Goal: Task Accomplishment & Management: Use online tool/utility

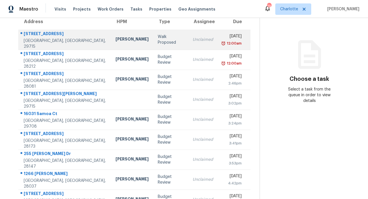
scroll to position [103, 0]
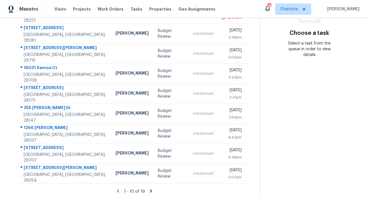
click at [150, 189] on icon at bounding box center [151, 190] width 2 height 3
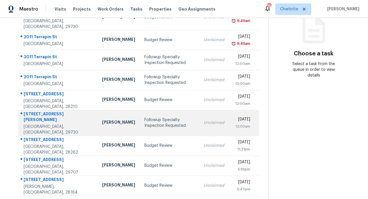
scroll to position [0, 0]
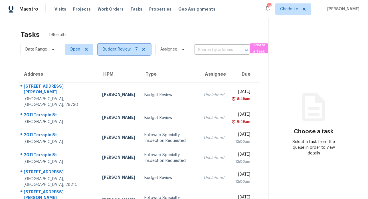
click at [129, 54] on span "Budget Review + 7" at bounding box center [124, 49] width 53 height 11
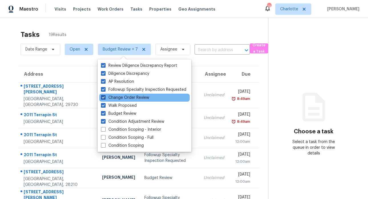
click at [104, 98] on span at bounding box center [103, 97] width 5 height 5
click at [104, 98] on input "Change Order Review" at bounding box center [103, 97] width 4 height 4
checkbox input "false"
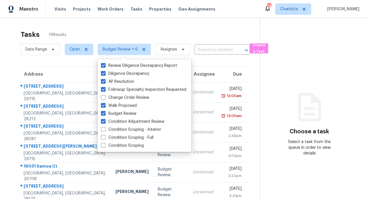
click at [181, 33] on div "Tasks 19 Results" at bounding box center [140, 34] width 239 height 15
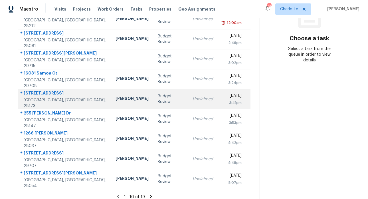
scroll to position [103, 0]
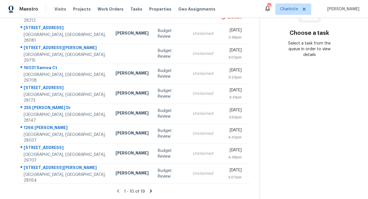
click at [117, 189] on icon at bounding box center [118, 190] width 2 height 3
click at [150, 189] on icon at bounding box center [151, 190] width 2 height 3
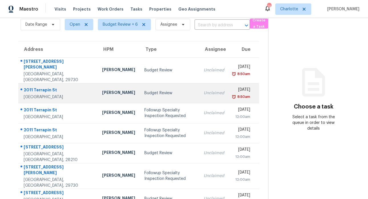
scroll to position [25, 0]
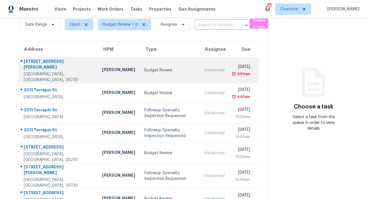
click at [55, 60] on div "1995 Dunlap Roddey Rd" at bounding box center [58, 65] width 69 height 13
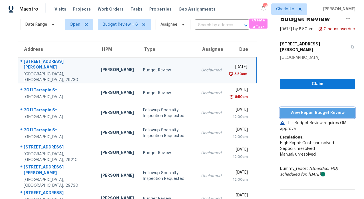
click at [309, 111] on span "View Repair Budget Review" at bounding box center [318, 112] width 66 height 7
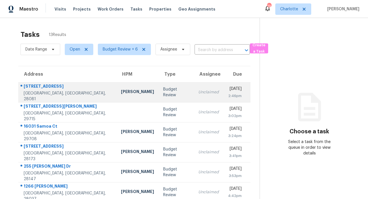
scroll to position [103, 0]
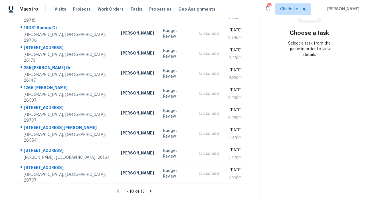
click at [150, 189] on icon at bounding box center [151, 190] width 2 height 3
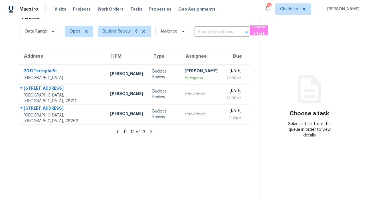
click at [117, 129] on icon at bounding box center [117, 131] width 5 height 5
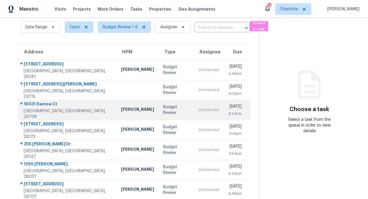
scroll to position [103, 0]
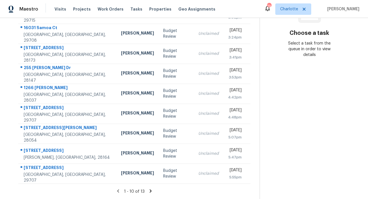
click at [150, 189] on icon at bounding box center [151, 190] width 2 height 3
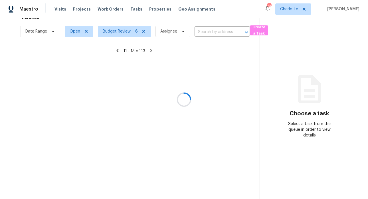
scroll to position [22, 0]
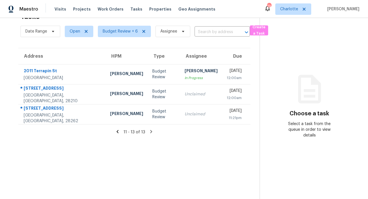
click at [117, 130] on icon at bounding box center [118, 131] width 2 height 3
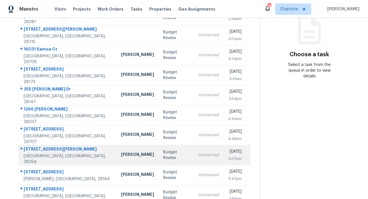
scroll to position [0, 0]
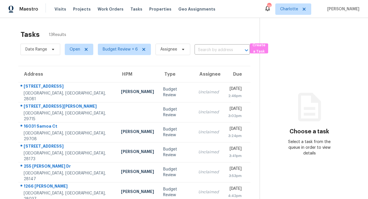
click at [127, 28] on div "Tasks 13 Results" at bounding box center [140, 34] width 239 height 15
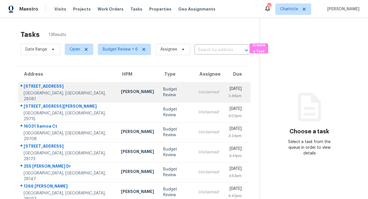
click at [56, 88] on div "1902 Stonewyck Ave" at bounding box center [68, 86] width 88 height 7
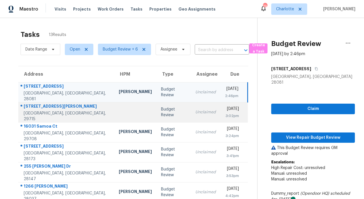
click at [42, 108] on div "111 Snead Rd" at bounding box center [67, 106] width 86 height 7
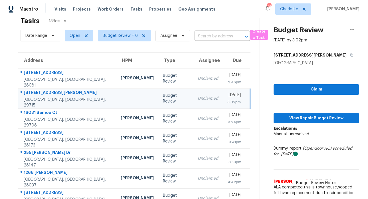
scroll to position [42, 0]
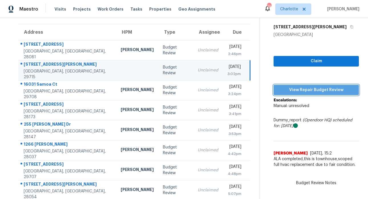
click at [318, 88] on span "View Repair Budget Review" at bounding box center [316, 90] width 76 height 7
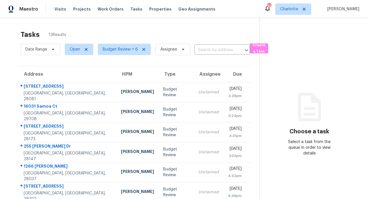
scroll to position [103, 0]
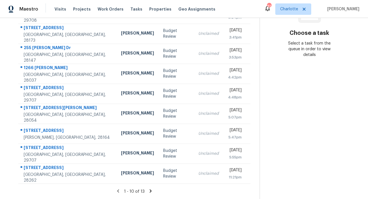
click at [150, 189] on icon at bounding box center [151, 190] width 2 height 3
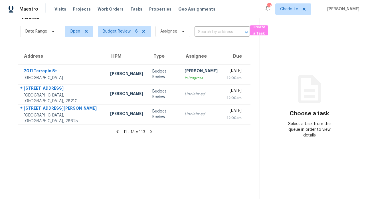
click at [117, 130] on icon at bounding box center [118, 131] width 2 height 3
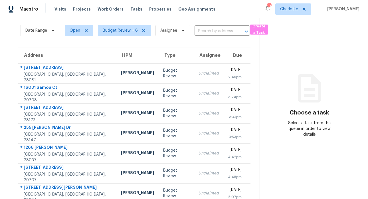
scroll to position [43, 0]
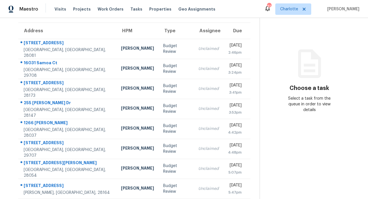
click at [290, 137] on section "Choose a task Select a task from the queue in order to view details" at bounding box center [309, 115] width 99 height 280
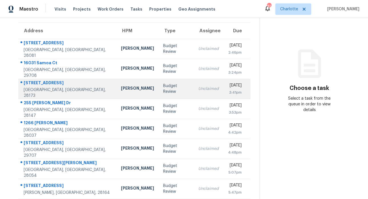
click at [51, 87] on div "2124 Majestic Poplar Dr" at bounding box center [68, 83] width 88 height 7
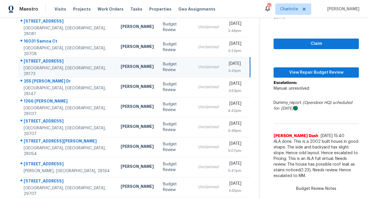
scroll to position [65, 0]
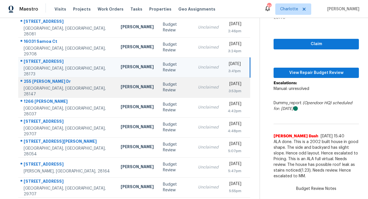
click at [35, 85] on div "255 [PERSON_NAME] Dr" at bounding box center [68, 82] width 88 height 7
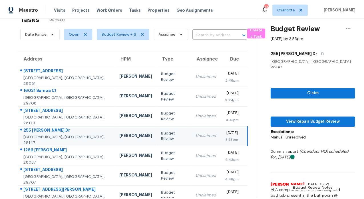
scroll to position [23, 0]
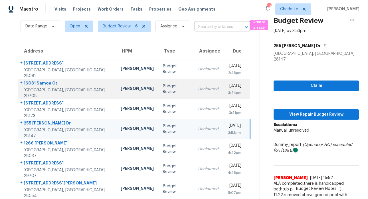
click at [46, 86] on div "16031 Samoa Ct" at bounding box center [68, 83] width 88 height 7
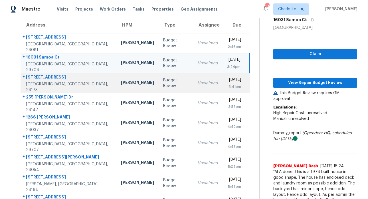
scroll to position [49, 0]
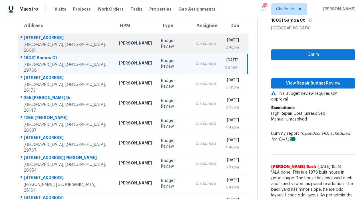
click at [63, 41] on div "[STREET_ADDRESS]" at bounding box center [67, 38] width 86 height 7
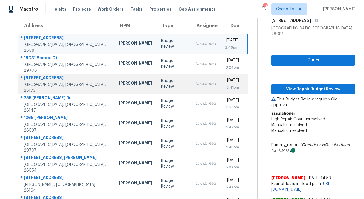
click at [42, 79] on div "2124 Majestic Poplar Dr" at bounding box center [67, 78] width 86 height 7
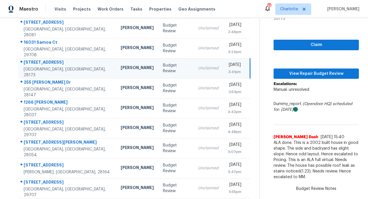
scroll to position [62, 0]
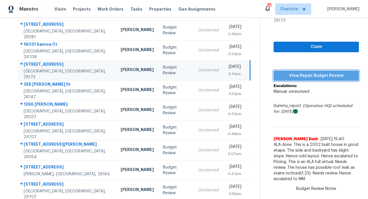
click at [328, 72] on span "View Repair Budget Review" at bounding box center [316, 75] width 76 height 7
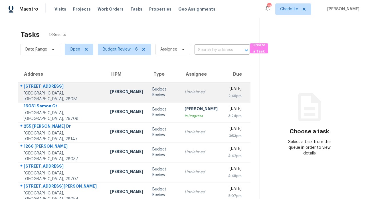
scroll to position [103, 0]
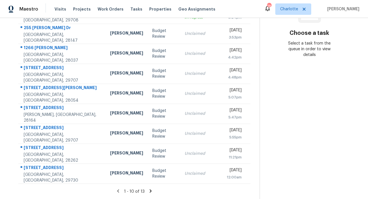
click at [150, 189] on icon at bounding box center [151, 190] width 2 height 3
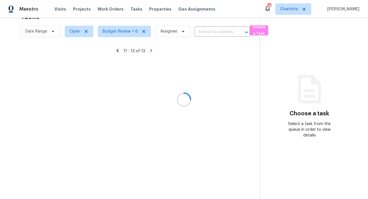
scroll to position [22, 0]
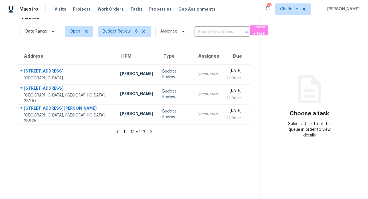
click at [117, 130] on icon at bounding box center [118, 131] width 2 height 3
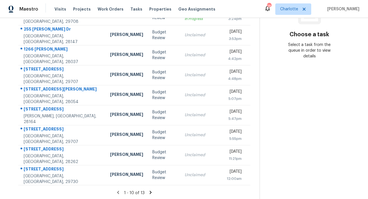
scroll to position [103, 0]
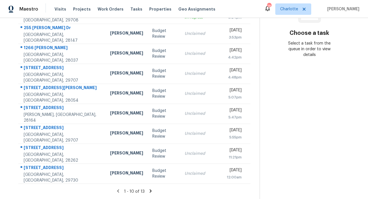
click at [150, 188] on icon at bounding box center [150, 190] width 5 height 5
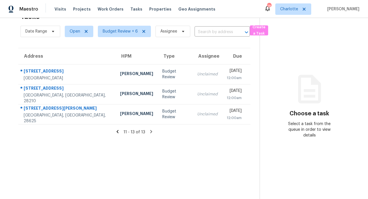
click at [115, 129] on icon at bounding box center [117, 131] width 5 height 5
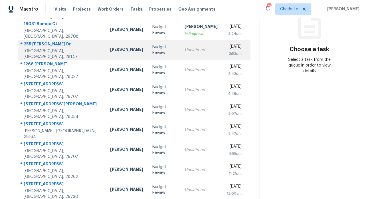
scroll to position [83, 0]
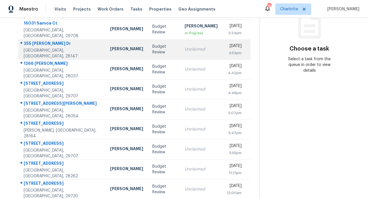
click at [31, 45] on div "255 [PERSON_NAME] Dr" at bounding box center [62, 44] width 77 height 7
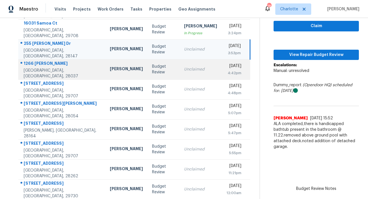
click at [39, 66] on div "1266 [PERSON_NAME]" at bounding box center [62, 64] width 77 height 7
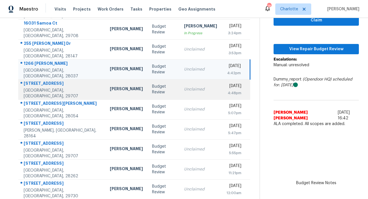
click at [41, 85] on div "[STREET_ADDRESS]" at bounding box center [62, 84] width 77 height 7
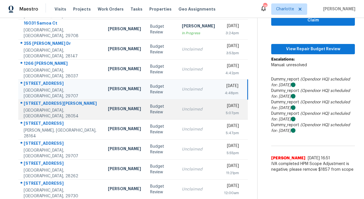
click at [48, 104] on div "[STREET_ADDRESS][PERSON_NAME]" at bounding box center [61, 104] width 75 height 7
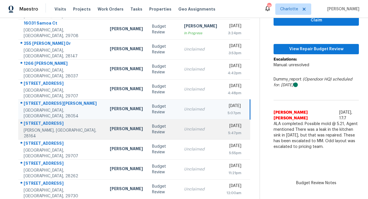
click at [44, 126] on div "708 N Buckoak St" at bounding box center [62, 124] width 77 height 7
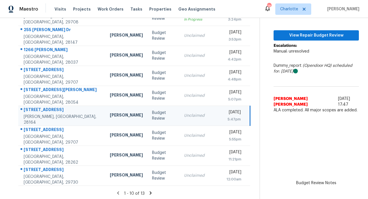
scroll to position [97, 0]
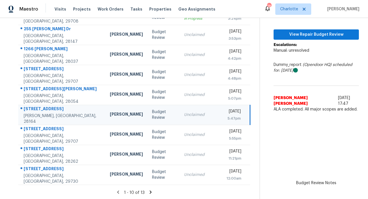
click at [44, 131] on div "6103 Warrior Ave" at bounding box center [62, 129] width 77 height 7
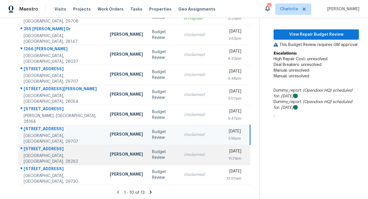
click at [47, 150] on div "[STREET_ADDRESS]" at bounding box center [62, 149] width 77 height 7
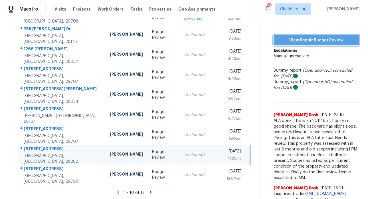
click at [306, 37] on span "View Repair Budget Review" at bounding box center [316, 40] width 76 height 7
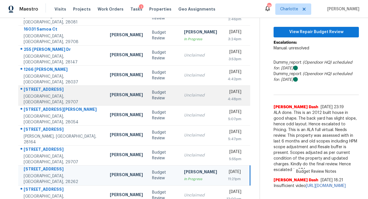
scroll to position [0, 0]
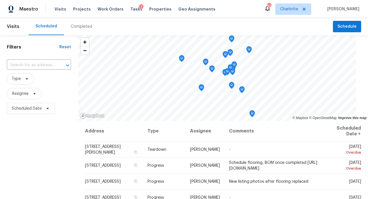
click at [84, 24] on div "Completed" at bounding box center [81, 27] width 21 height 6
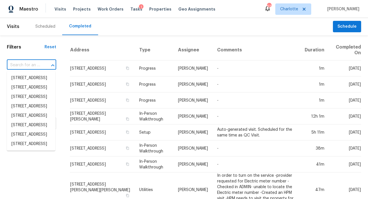
click at [30, 68] on input "text" at bounding box center [23, 65] width 33 height 9
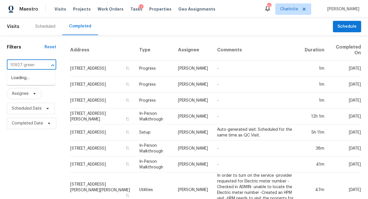
type input "10927 greenh"
click at [25, 80] on li "10927 Greenhead View Rd, Charlotte, NC 28262" at bounding box center [31, 77] width 49 height 9
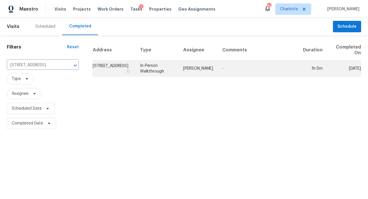
click at [108, 67] on td "10927 Greenhead View Rd, Charlotte, NC 28262" at bounding box center [114, 69] width 43 height 16
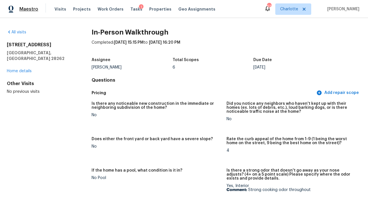
click at [23, 9] on span "Maestro" at bounding box center [28, 9] width 19 height 6
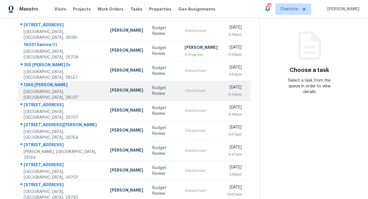
scroll to position [103, 0]
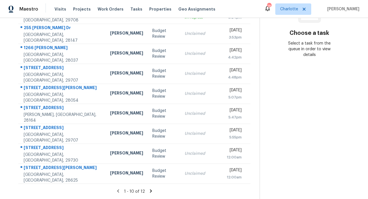
click at [150, 189] on icon at bounding box center [151, 190] width 2 height 3
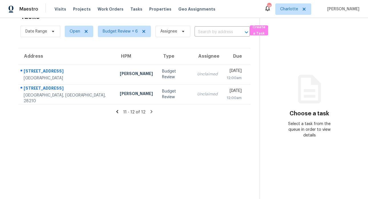
click at [117, 110] on icon at bounding box center [118, 111] width 2 height 3
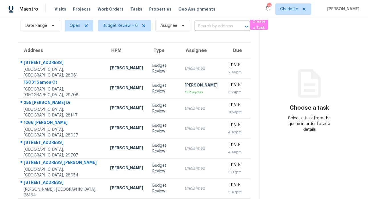
scroll to position [67, 0]
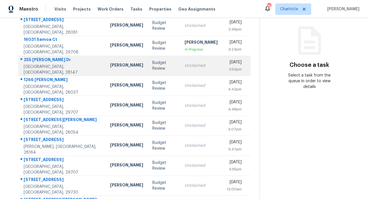
click at [40, 60] on div "255 Proctor Dr" at bounding box center [62, 60] width 77 height 7
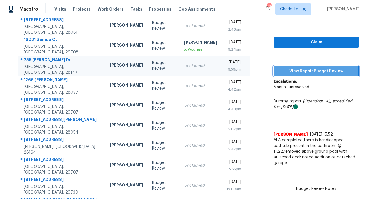
click at [306, 68] on span "View Repair Budget Review" at bounding box center [316, 71] width 76 height 7
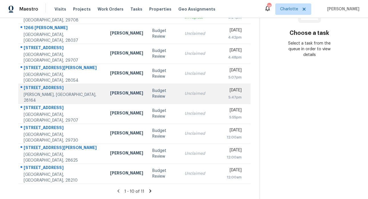
scroll to position [103, 0]
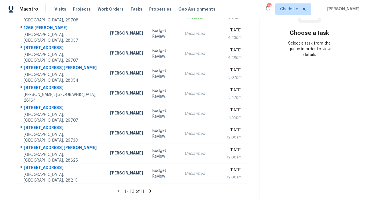
click at [150, 189] on icon at bounding box center [151, 190] width 2 height 3
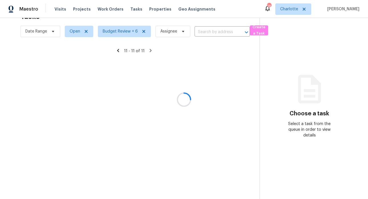
scroll to position [22, 0]
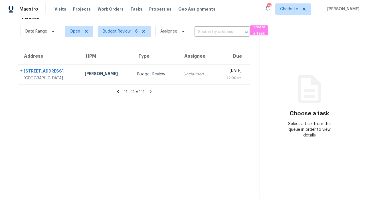
click at [117, 90] on icon at bounding box center [118, 91] width 2 height 3
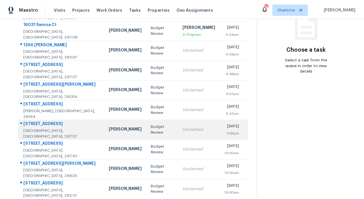
scroll to position [82, 0]
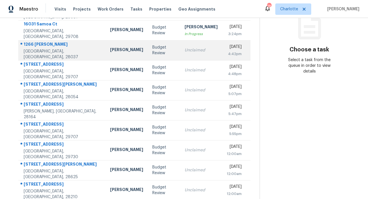
click at [38, 48] on div "1266 Rae Ct" at bounding box center [62, 44] width 77 height 7
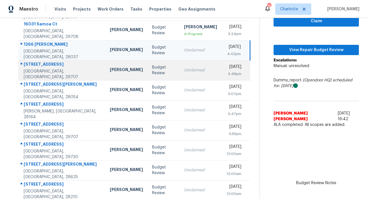
click at [48, 67] on div "5070 Timber Falls Dr" at bounding box center [62, 64] width 77 height 7
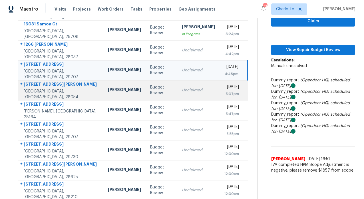
click at [42, 87] on div "1037 Joselynn Dr" at bounding box center [61, 84] width 75 height 7
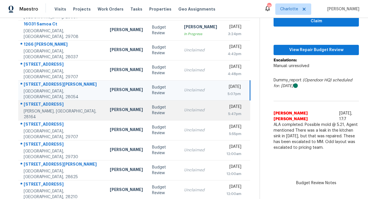
click at [43, 106] on div "[STREET_ADDRESS]" at bounding box center [62, 104] width 77 height 7
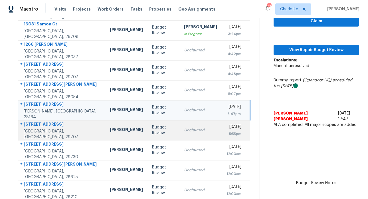
click at [40, 124] on div "[STREET_ADDRESS]" at bounding box center [62, 124] width 77 height 7
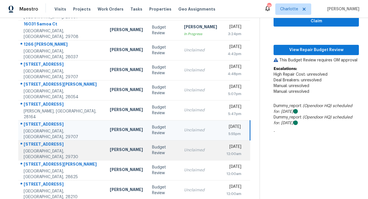
click at [49, 145] on div "[STREET_ADDRESS]" at bounding box center [62, 144] width 77 height 7
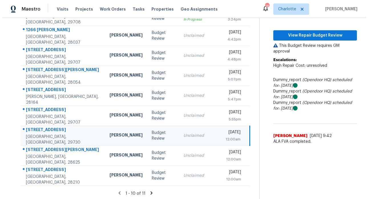
scroll to position [99, 0]
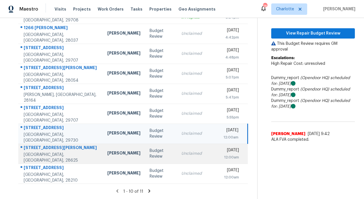
click at [47, 149] on div "[STREET_ADDRESS][PERSON_NAME]" at bounding box center [61, 148] width 75 height 7
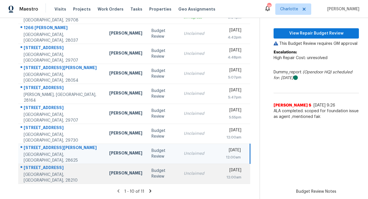
click at [45, 168] on div "[STREET_ADDRESS]" at bounding box center [62, 168] width 77 height 7
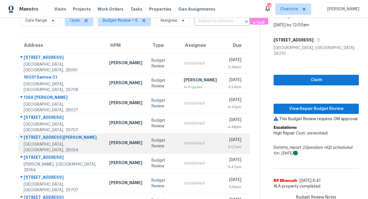
scroll to position [37, 0]
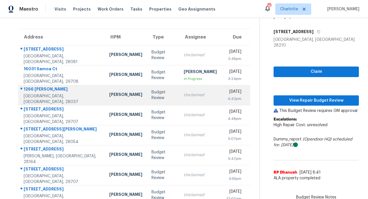
click at [41, 92] on div "1266 Rae Ct" at bounding box center [62, 89] width 77 height 7
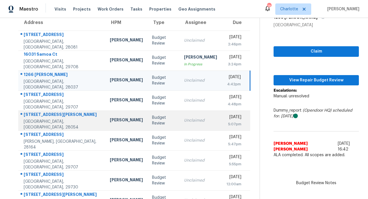
scroll to position [51, 0]
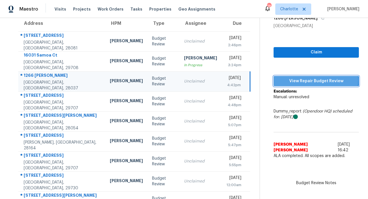
click at [303, 80] on span "View Repair Budget Review" at bounding box center [316, 81] width 76 height 7
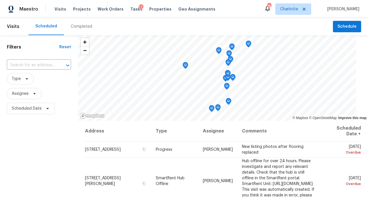
click at [76, 24] on div "Completed" at bounding box center [81, 27] width 21 height 6
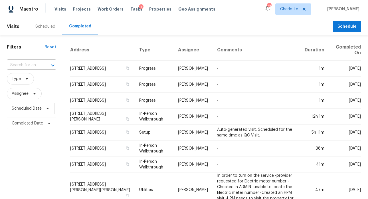
click at [41, 61] on div "​" at bounding box center [31, 65] width 49 height 9
type input "1266 rae"
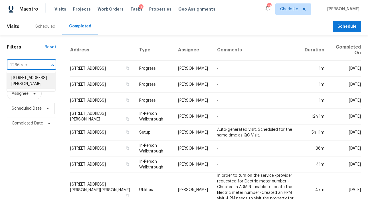
click at [22, 79] on li "1266 Rae Ct, Denver, NC 28037" at bounding box center [31, 80] width 49 height 15
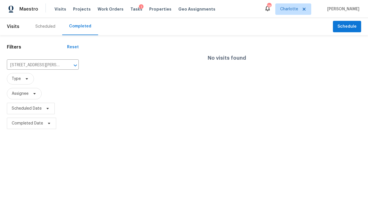
click at [33, 12] on div "Maestro" at bounding box center [19, 8] width 38 height 11
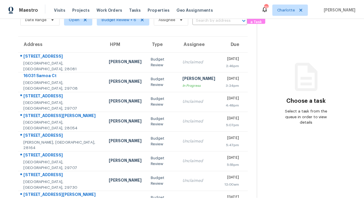
scroll to position [30, 0]
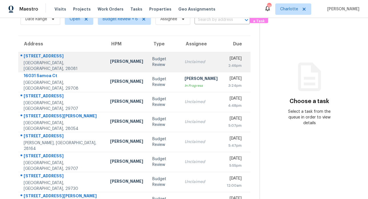
click at [43, 57] on div "[STREET_ADDRESS]" at bounding box center [62, 56] width 77 height 7
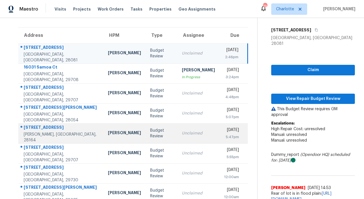
scroll to position [39, 0]
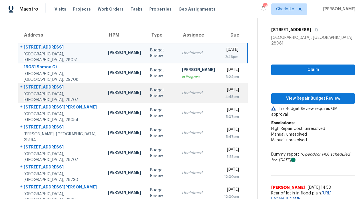
click at [40, 90] on div "[STREET_ADDRESS]" at bounding box center [61, 87] width 75 height 7
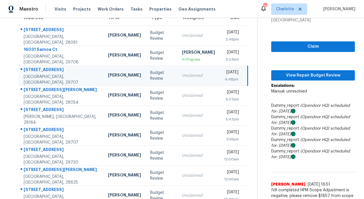
scroll to position [92, 0]
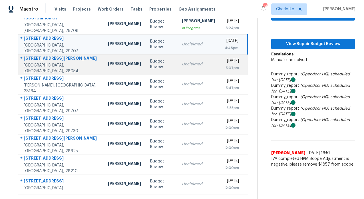
click at [54, 58] on div "[STREET_ADDRESS][PERSON_NAME]" at bounding box center [61, 58] width 75 height 7
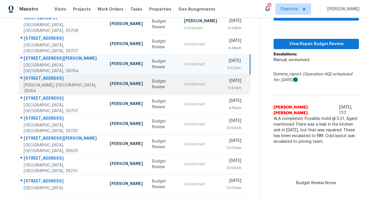
click at [47, 77] on div "[STREET_ADDRESS]" at bounding box center [62, 78] width 77 height 7
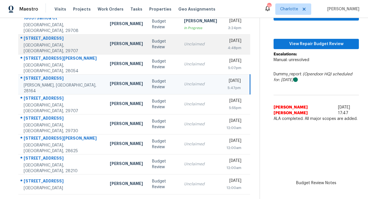
click at [56, 37] on div "[STREET_ADDRESS]" at bounding box center [62, 38] width 77 height 7
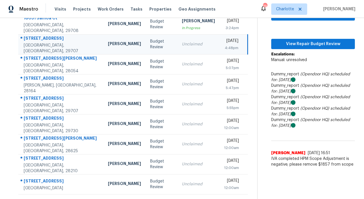
click at [284, 173] on section "Budget Review [DATE] by 4:48pm [STREET_ADDRESS] Claim View Repair Budget Review…" at bounding box center [306, 64] width 98 height 269
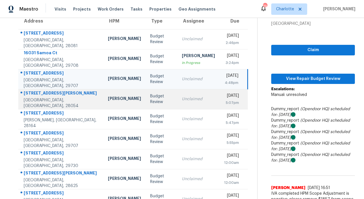
scroll to position [0, 0]
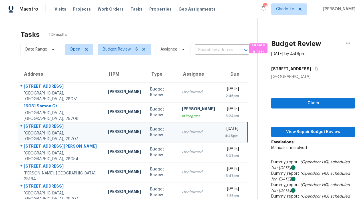
click at [186, 27] on div "Tasks 10 Results Date Range Open Budget Review + 6 Assignee ​ Create a Task Add…" at bounding box center [182, 152] width 364 height 269
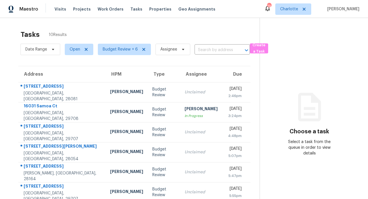
click at [147, 30] on div "Tasks 10 Results" at bounding box center [140, 34] width 239 height 15
